Goal: Information Seeking & Learning: Learn about a topic

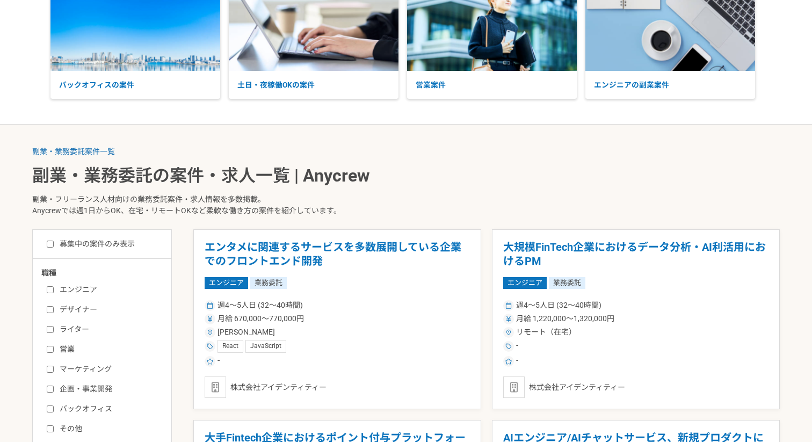
scroll to position [91, 0]
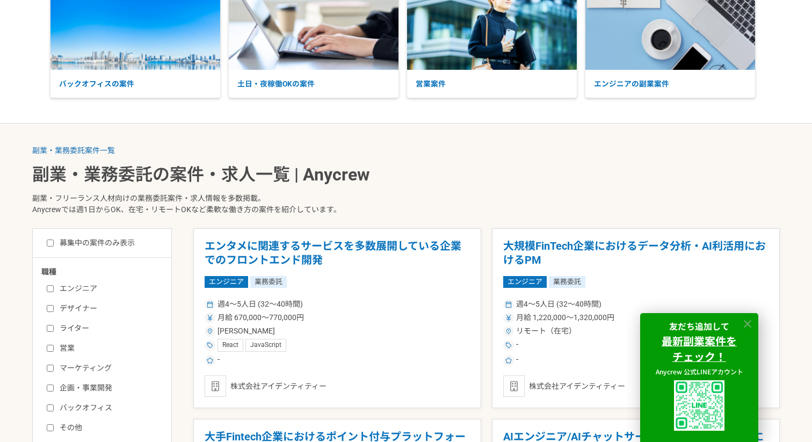
click at [752, 321] on icon at bounding box center [747, 324] width 12 height 12
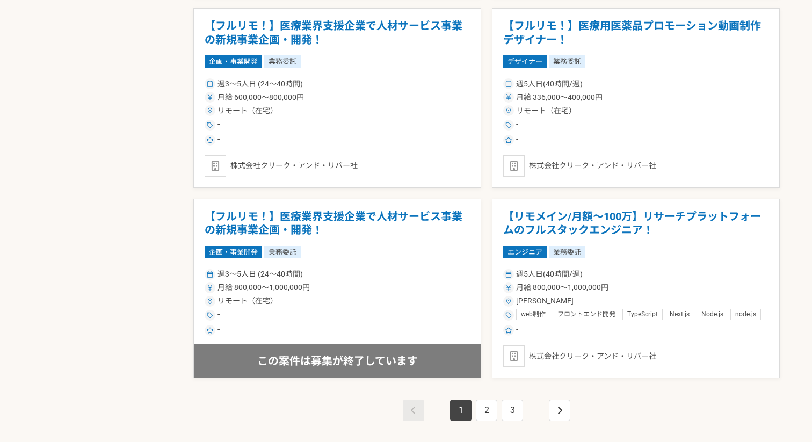
scroll to position [1837, 0]
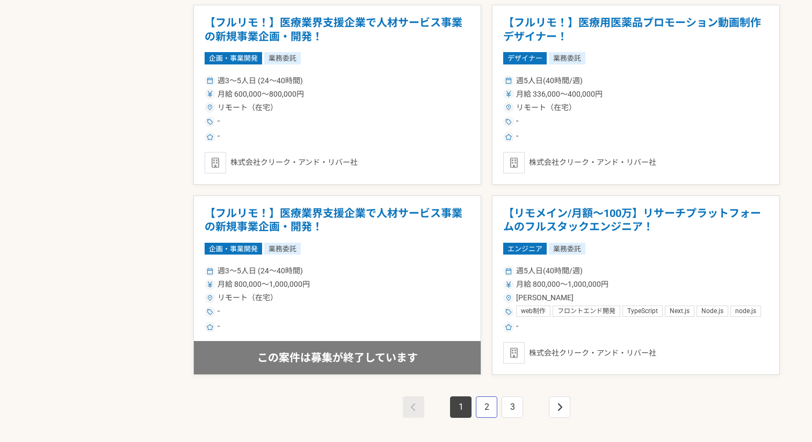
click at [486, 410] on link "2" at bounding box center [486, 406] width 21 height 21
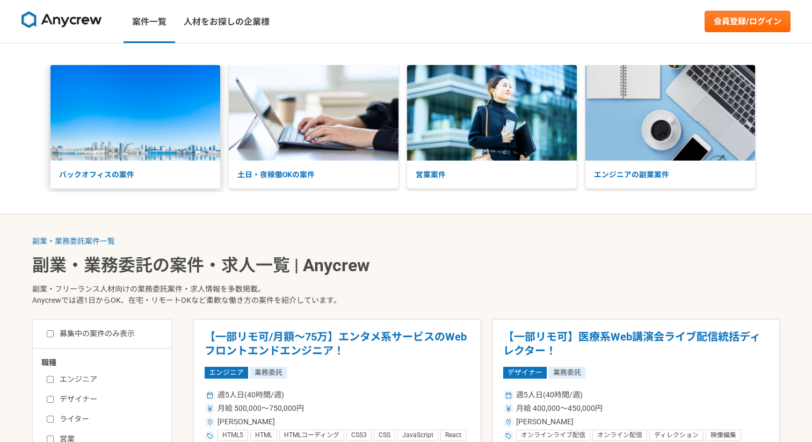
click at [117, 173] on p "バックオフィスの案件" at bounding box center [135, 175] width 170 height 28
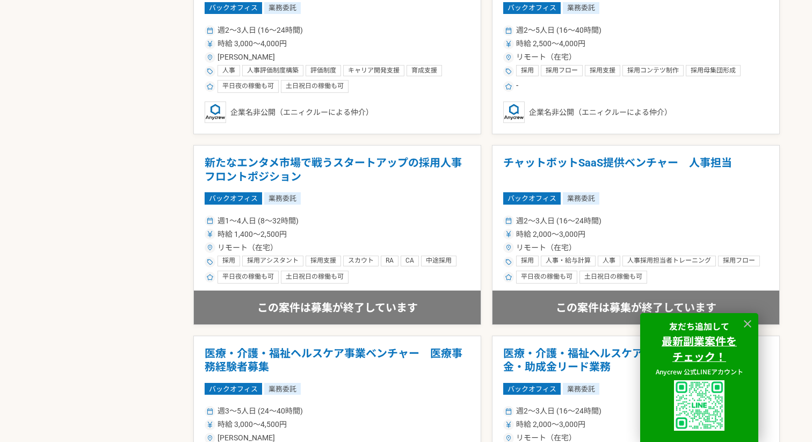
scroll to position [748, 0]
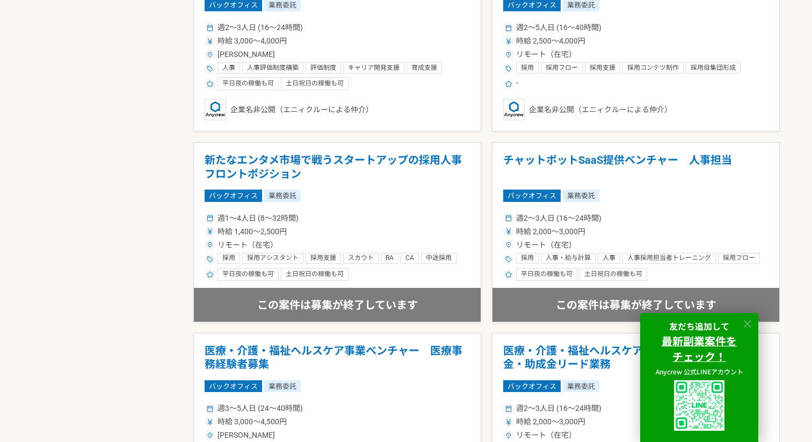
click at [747, 320] on icon at bounding box center [747, 324] width 12 height 12
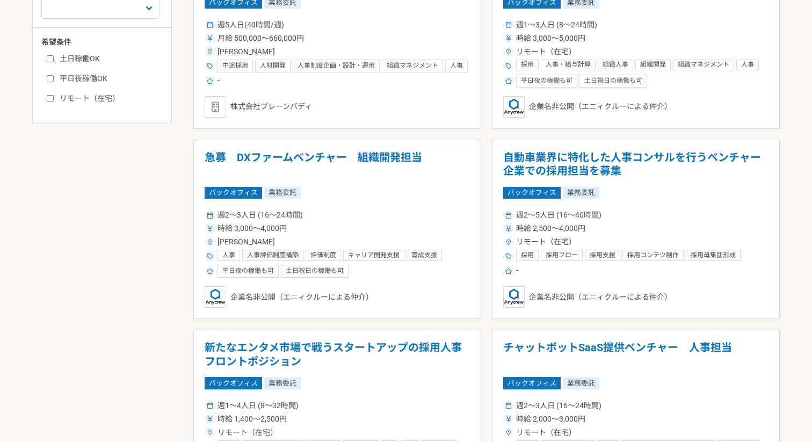
scroll to position [0, 0]
